Goal: Navigation & Orientation: Find specific page/section

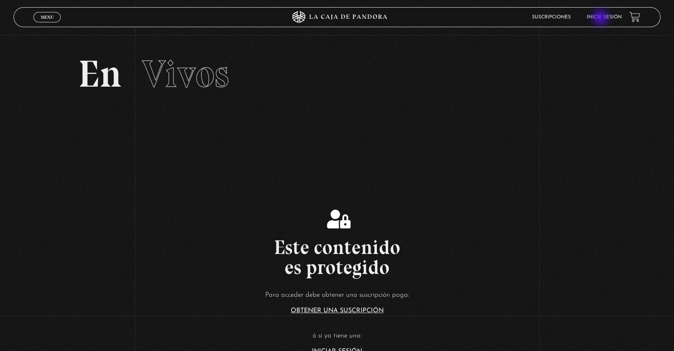
click at [601, 18] on link "Inicie sesión" at bounding box center [603, 17] width 35 height 5
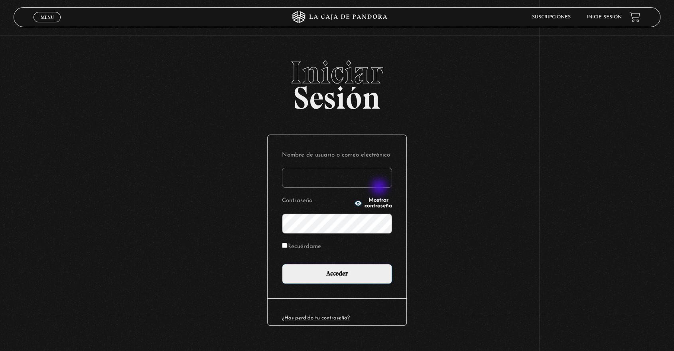
type input "[PERSON_NAME][EMAIL_ADDRESS][PERSON_NAME][DOMAIN_NAME]"
click at [304, 246] on label "Recuérdame" at bounding box center [301, 247] width 39 height 12
click at [287, 246] on input "Recuérdame" at bounding box center [284, 245] width 5 height 5
checkbox input "true"
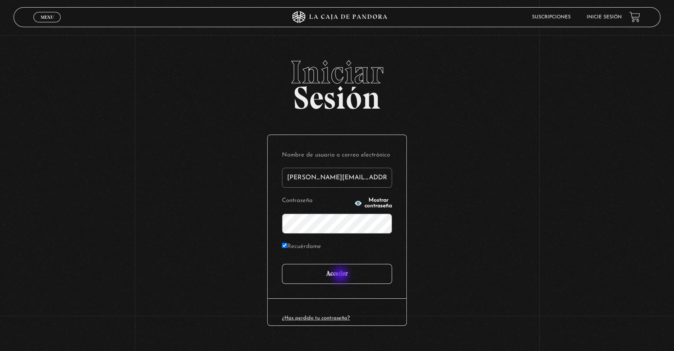
click at [341, 275] on input "Acceder" at bounding box center [337, 274] width 110 height 20
